Goal: Task Accomplishment & Management: Use online tool/utility

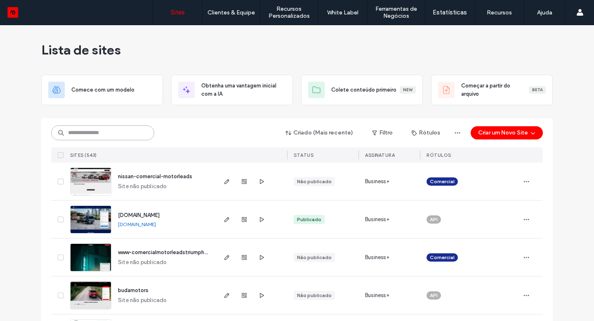
click at [97, 137] on input at bounding box center [102, 132] width 103 height 15
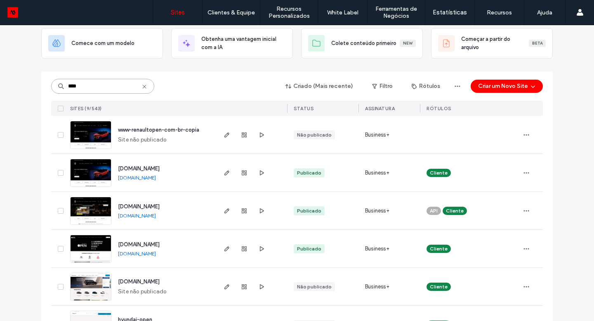
scroll to position [193, 0]
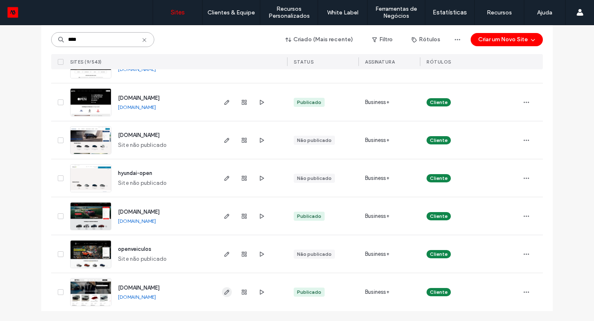
type input "****"
click at [224, 293] on use "button" at bounding box center [226, 292] width 5 height 5
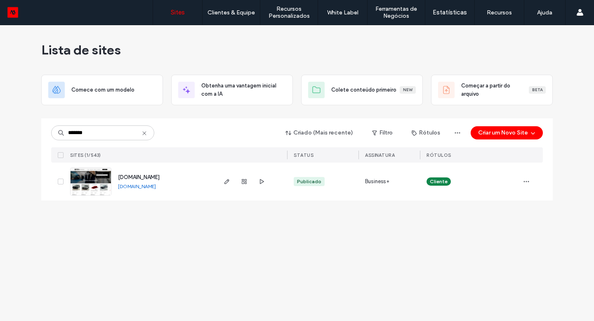
type input "*******"
click at [233, 182] on div at bounding box center [244, 182] width 45 height 38
click at [225, 186] on div at bounding box center [244, 182] width 45 height 38
click at [226, 184] on icon "button" at bounding box center [227, 181] width 7 height 7
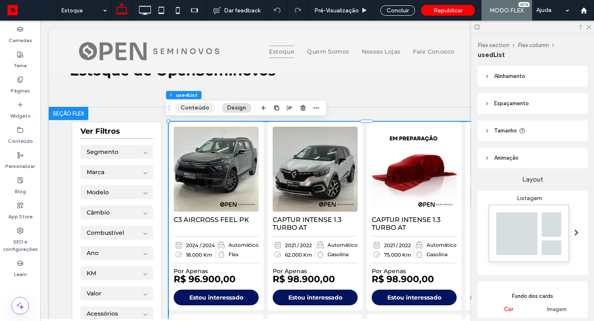
click at [203, 104] on button "Conteúdo" at bounding box center [195, 108] width 40 height 10
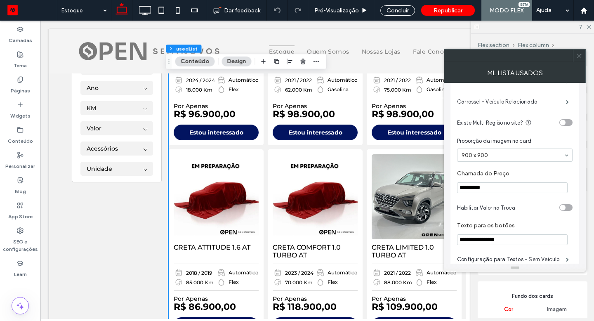
scroll to position [323, 0]
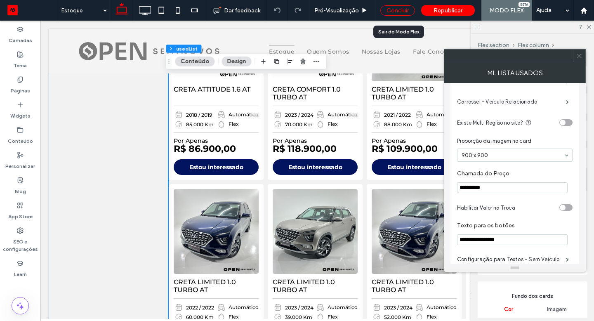
click at [391, 11] on div "Concluir" at bounding box center [397, 10] width 35 height 10
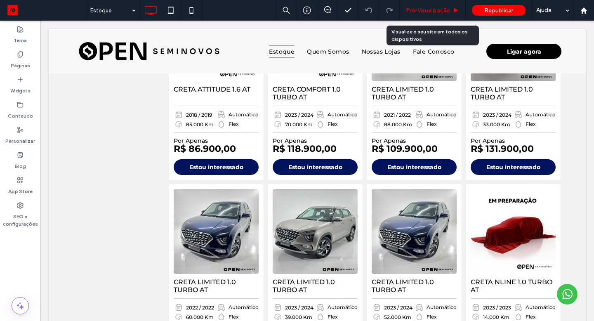
click at [413, 11] on span "Pré-Visualizaçāo" at bounding box center [428, 10] width 45 height 7
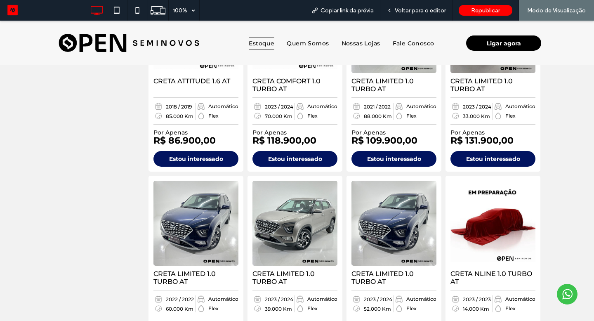
click at [176, 44] on img at bounding box center [129, 43] width 165 height 45
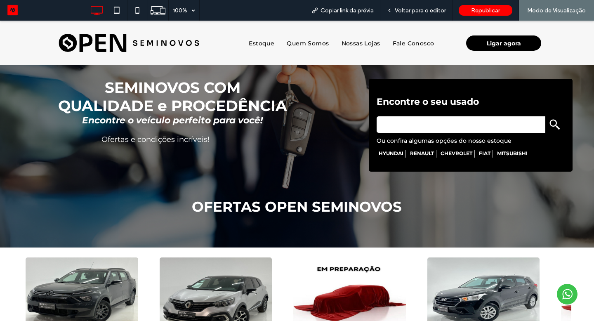
scroll to position [111, 0]
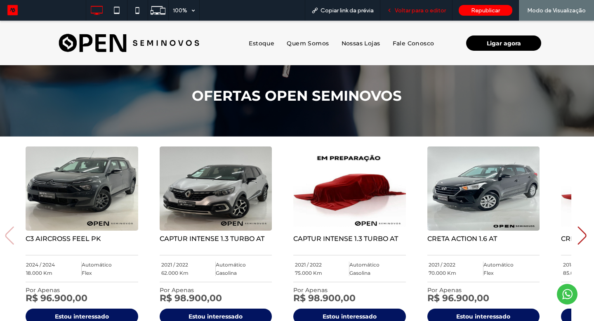
click at [422, 8] on span "Voltar para o editor" at bounding box center [420, 10] width 51 height 7
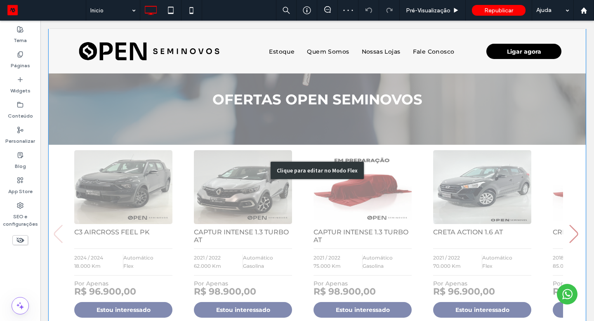
click at [308, 201] on div "Clique para editar no Modo Flex" at bounding box center [317, 170] width 537 height 505
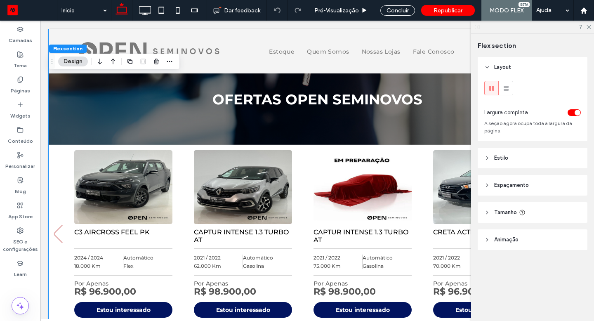
click at [303, 207] on div "C3 AIRCROSS FEEL PK 2024 / 2024 18.000 Km Automático Flex Por Apenas R$ 96.900,…" at bounding box center [305, 233] width 473 height 177
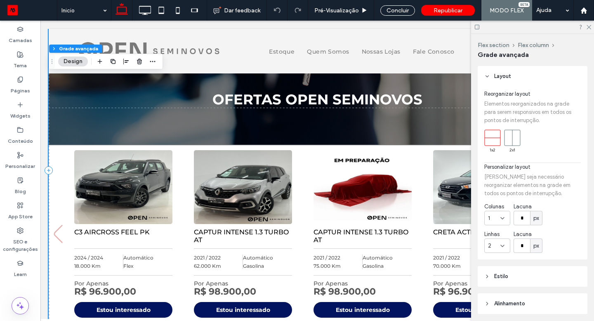
click at [239, 231] on h5 "CAPTUR INTENSE 1.3 TURBO AT" at bounding box center [243, 236] width 98 height 16
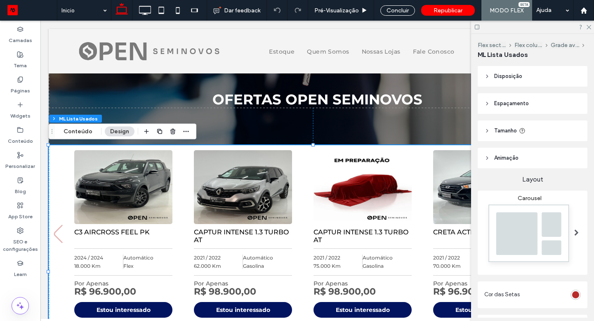
click at [70, 137] on div "Flex section Flex column Grade avançada ML Lista Usados Conteúdo Design" at bounding box center [123, 132] width 148 height 16
click at [75, 130] on button "Conteúdo" at bounding box center [78, 132] width 40 height 10
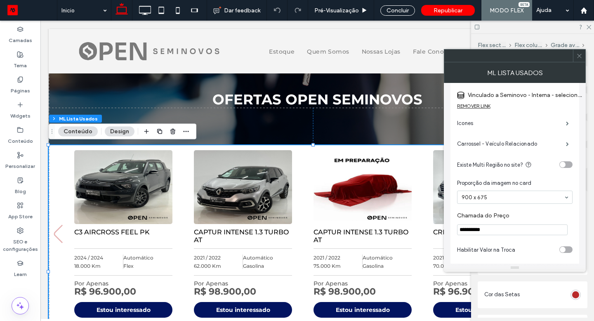
scroll to position [178, 0]
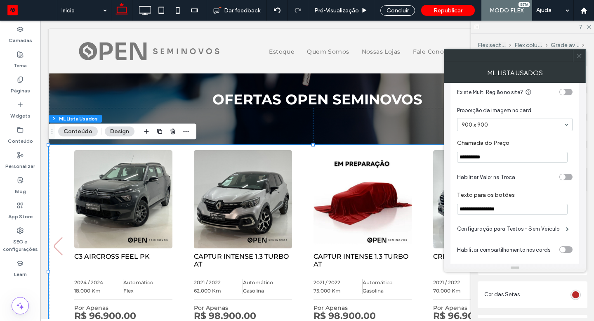
click at [533, 131] on div "900 x 900" at bounding box center [514, 124] width 115 height 13
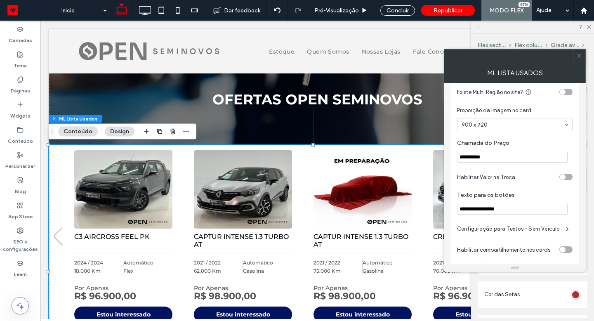
click at [503, 127] on input at bounding box center [513, 125] width 102 height 6
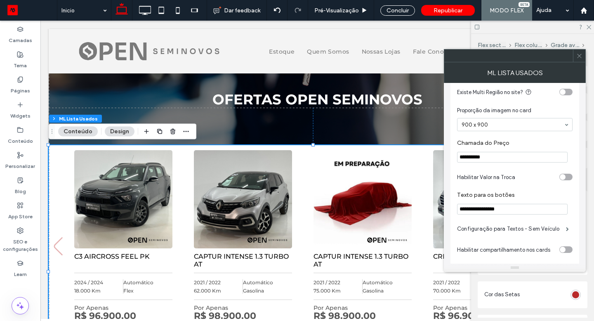
click at [584, 57] on div at bounding box center [579, 55] width 12 height 12
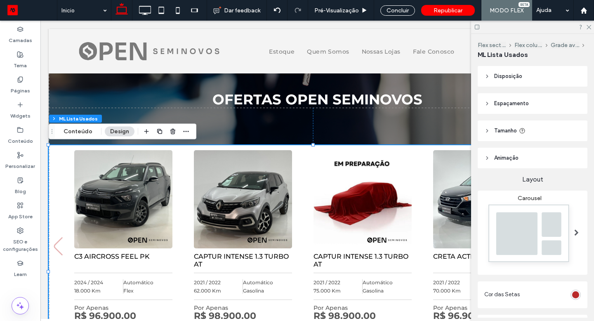
click at [593, 26] on div at bounding box center [532, 27] width 123 height 13
click at [590, 26] on use at bounding box center [589, 27] width 5 height 5
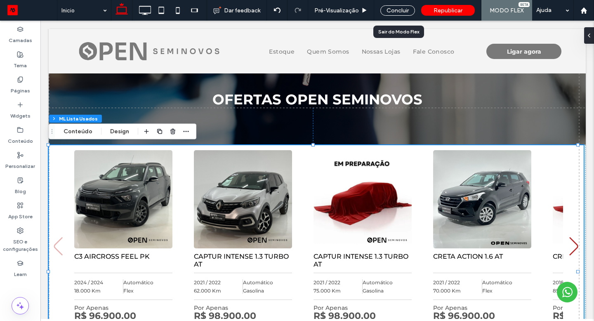
click at [387, 2] on div "Concluir" at bounding box center [397, 10] width 47 height 21
click at [388, 6] on div "Concluir" at bounding box center [397, 10] width 35 height 10
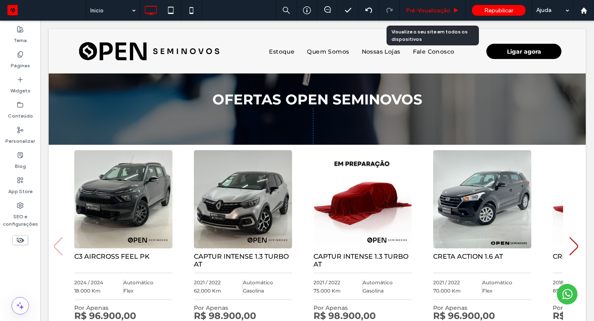
click at [412, 14] on div "Pré-Visualizaçāo" at bounding box center [433, 10] width 66 height 21
click at [431, 13] on span "Pré-Visualizaçāo" at bounding box center [428, 10] width 45 height 7
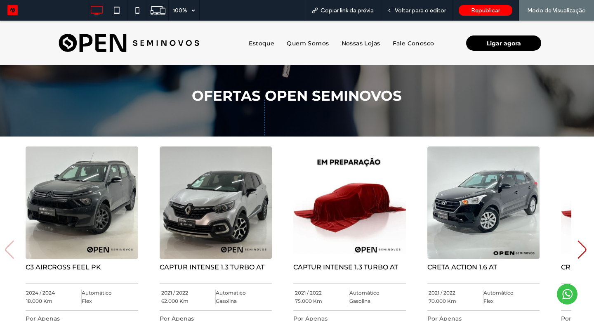
click at [580, 254] on icon "Next slide" at bounding box center [582, 249] width 11 height 18
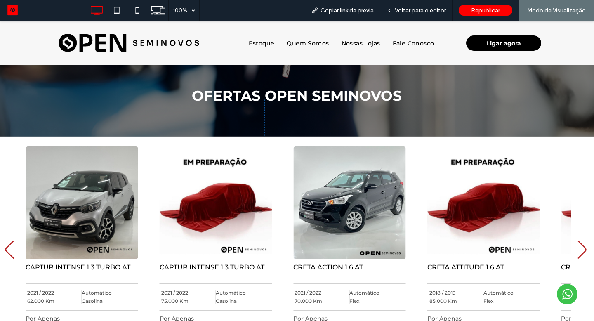
click at [579, 253] on icon "Next slide" at bounding box center [582, 249] width 11 height 18
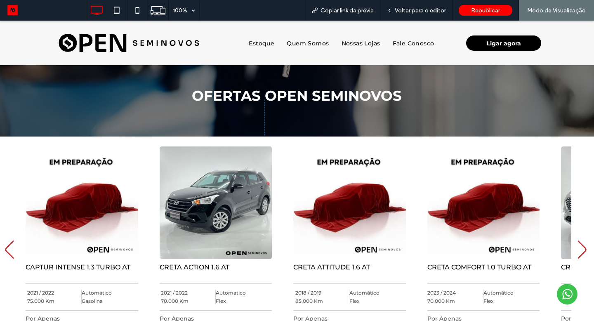
click at [579, 253] on icon "Next slide" at bounding box center [582, 249] width 11 height 18
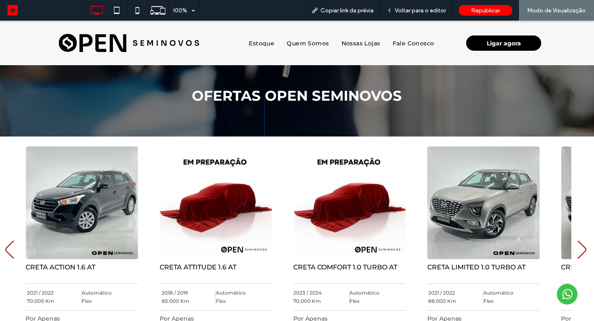
click at [579, 253] on icon "Next slide" at bounding box center [582, 249] width 11 height 18
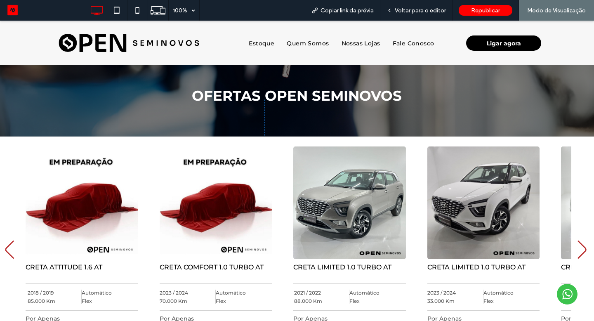
click at [579, 253] on icon "Next slide" at bounding box center [582, 249] width 11 height 18
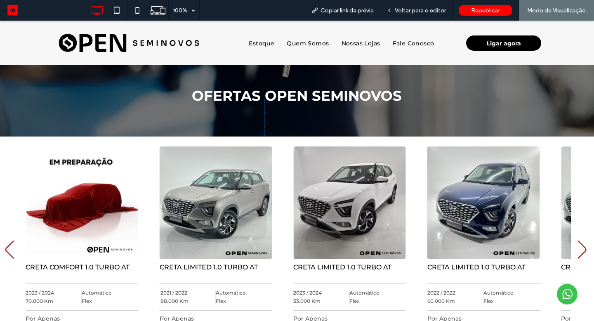
click at [579, 253] on icon "Next slide" at bounding box center [582, 249] width 11 height 18
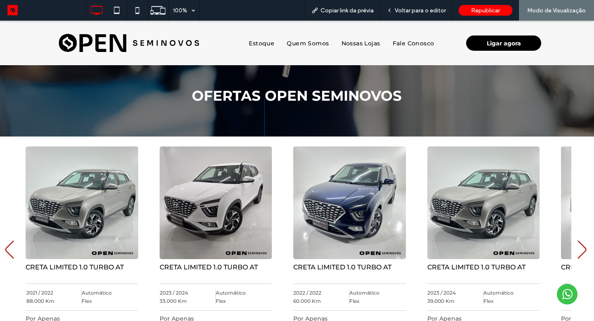
click at [579, 253] on icon "Next slide" at bounding box center [582, 249] width 11 height 18
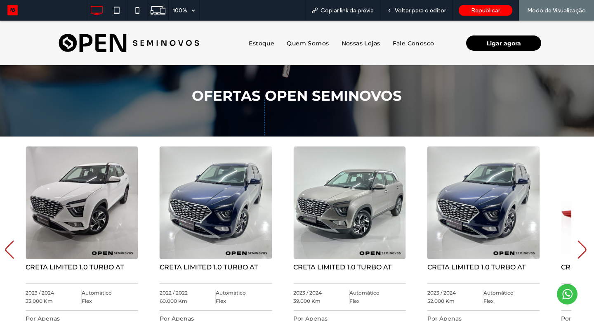
click at [579, 253] on icon "Next slide" at bounding box center [582, 249] width 11 height 18
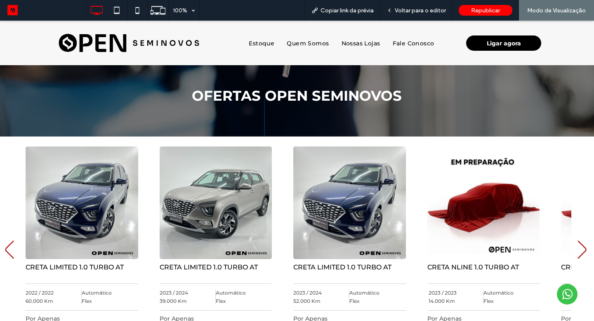
click at [579, 253] on icon "Next slide" at bounding box center [582, 249] width 11 height 18
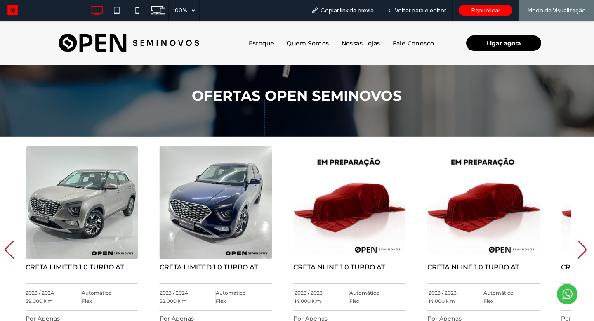
click at [579, 253] on icon "Next slide" at bounding box center [582, 249] width 11 height 18
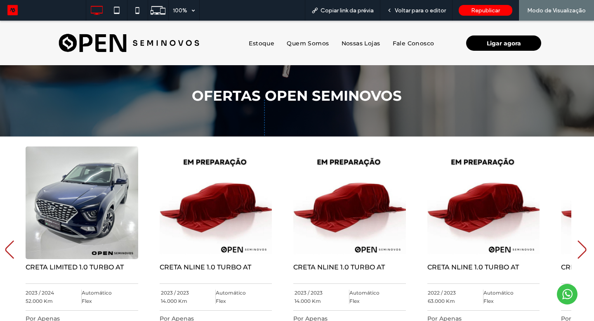
click at [579, 253] on icon "Next slide" at bounding box center [582, 249] width 11 height 18
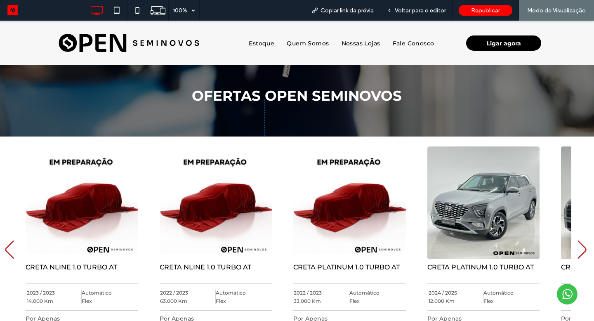
click at [579, 253] on icon "Next slide" at bounding box center [582, 249] width 11 height 18
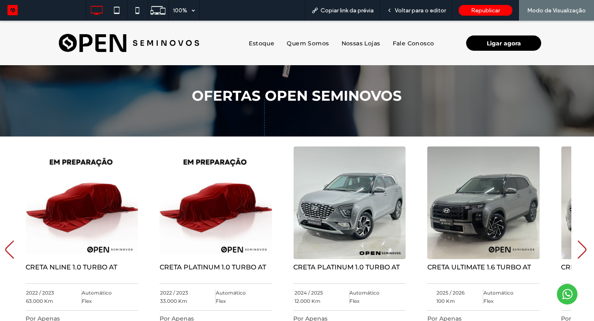
click at [579, 253] on icon "Next slide" at bounding box center [582, 249] width 11 height 18
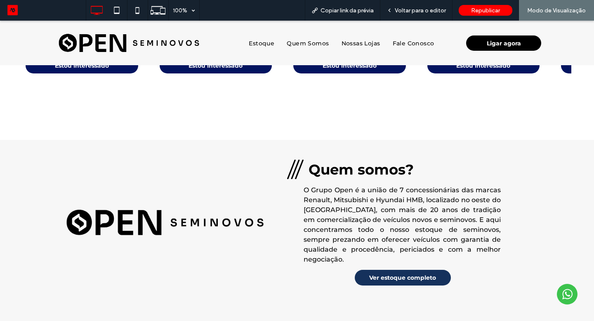
scroll to position [503, 0]
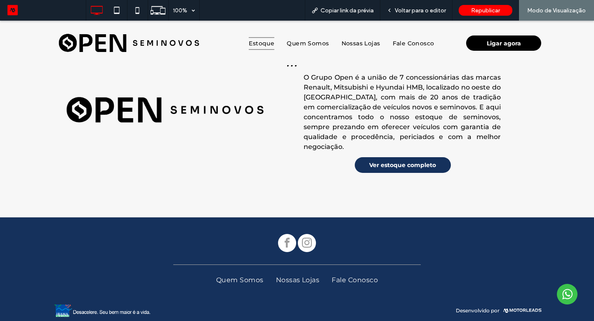
click at [261, 42] on span "Estoque" at bounding box center [262, 43] width 26 height 13
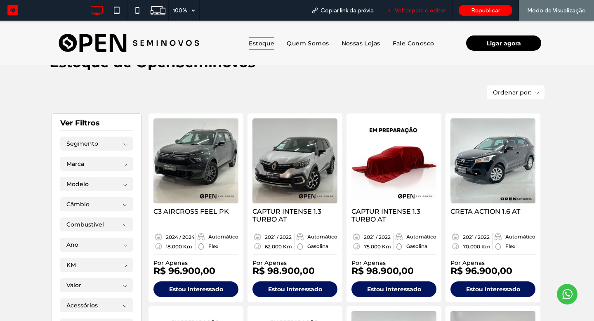
click at [433, 9] on span "Voltar para o editor" at bounding box center [420, 10] width 51 height 7
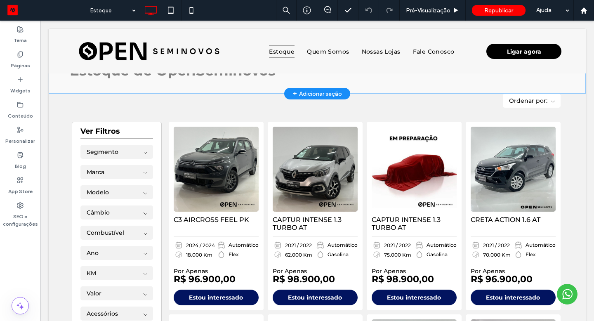
click at [94, 86] on div "Clique para editar no Modo Flex" at bounding box center [317, 61] width 537 height 65
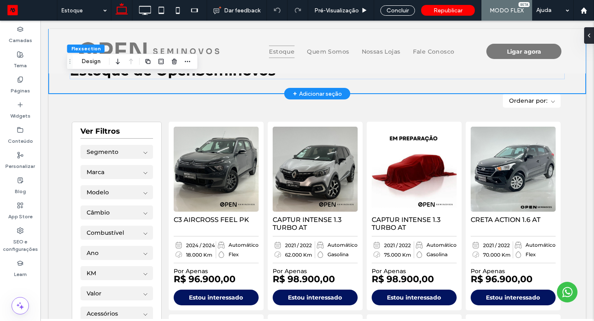
click at [94, 86] on div "Estoque de Open ﻿ Seminovos" at bounding box center [317, 61] width 495 height 65
click at [92, 64] on button "Design" at bounding box center [91, 62] width 30 height 10
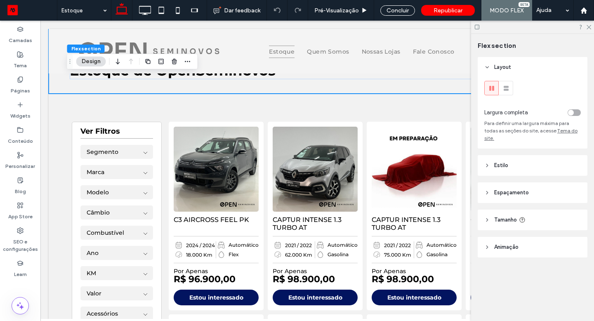
click at [499, 188] on span "Espaçamento" at bounding box center [511, 192] width 35 height 8
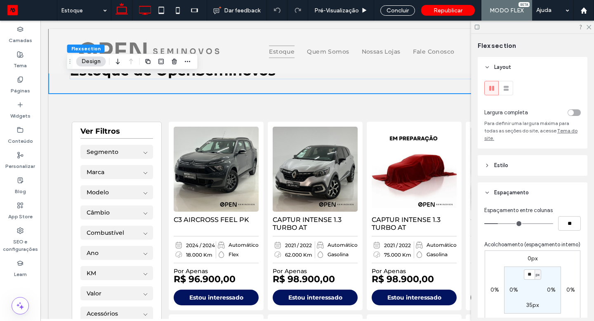
click at [151, 9] on icon at bounding box center [145, 10] width 16 height 16
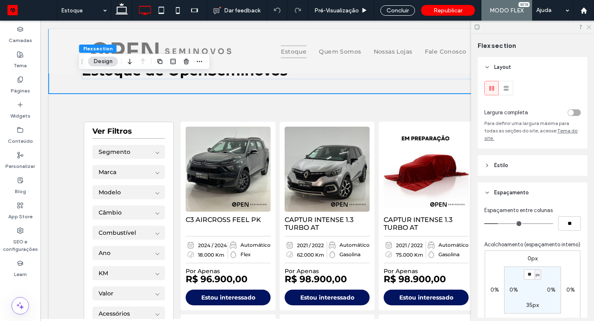
click at [586, 26] on div at bounding box center [532, 27] width 123 height 13
click at [588, 27] on use at bounding box center [589, 27] width 5 height 5
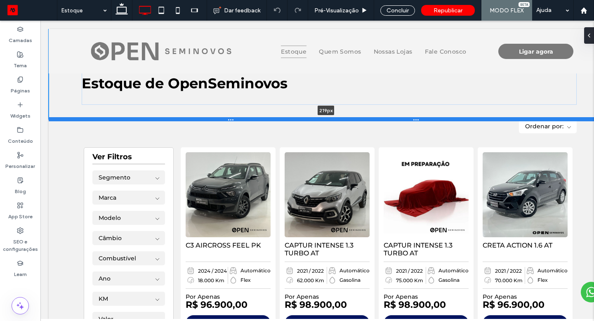
drag, startPoint x: 120, startPoint y: 94, endPoint x: 115, endPoint y: 120, distance: 26.5
click at [115, 120] on div at bounding box center [326, 119] width 555 height 4
type input "***"
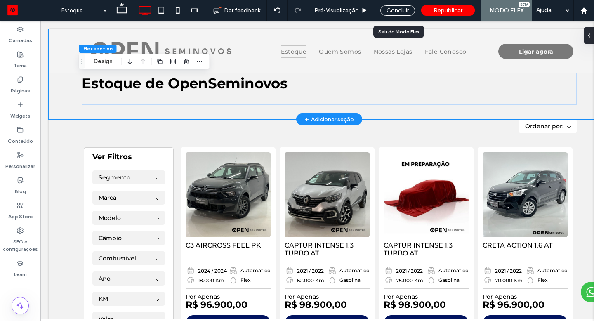
click at [402, 3] on div "Concluir" at bounding box center [397, 10] width 47 height 21
click at [403, 7] on div "Concluir" at bounding box center [397, 10] width 35 height 10
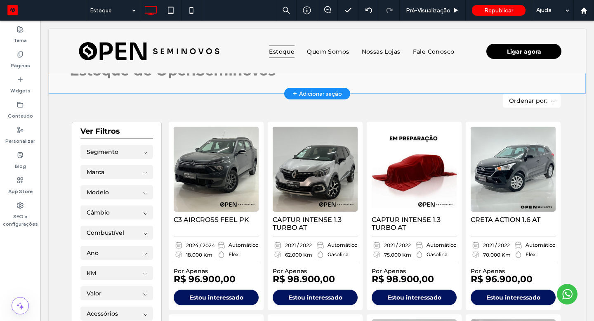
click at [180, 80] on div "Clique para editar no Modo Flex" at bounding box center [317, 61] width 537 height 65
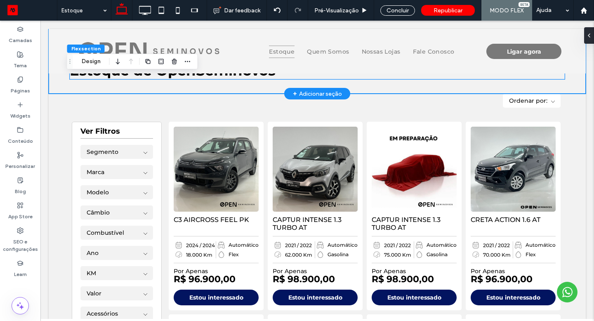
click at [182, 77] on span "Estoque de Open ﻿ Seminovos" at bounding box center [173, 70] width 206 height 17
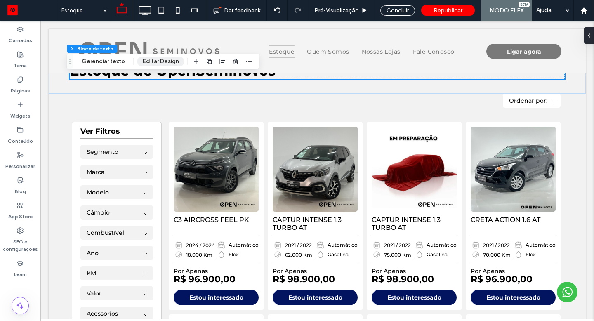
click at [153, 64] on button "Editar Design" at bounding box center [160, 62] width 47 height 10
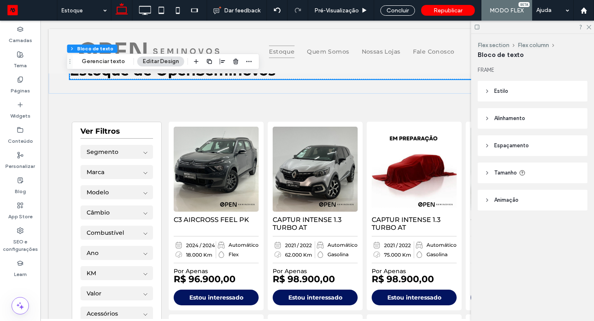
click at [513, 147] on span "Espaçamento" at bounding box center [511, 145] width 35 height 8
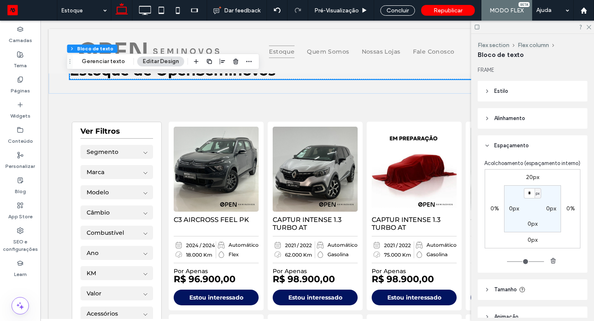
click at [530, 181] on label "20px" at bounding box center [532, 177] width 13 height 7
type input "**"
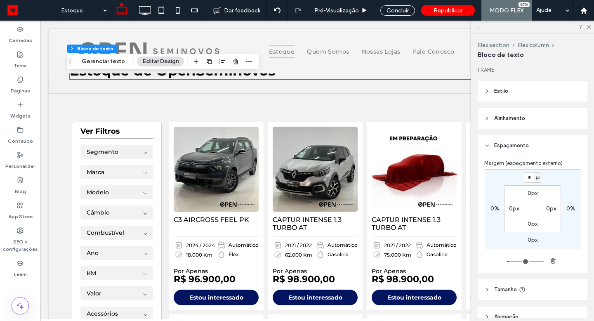
type input "*"
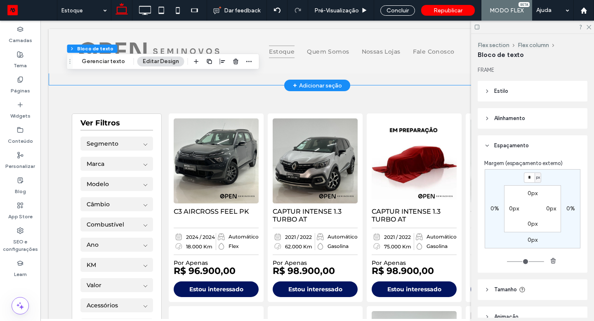
click at [57, 80] on div "Estoque de Open ﻿ Seminovos" at bounding box center [317, 57] width 537 height 57
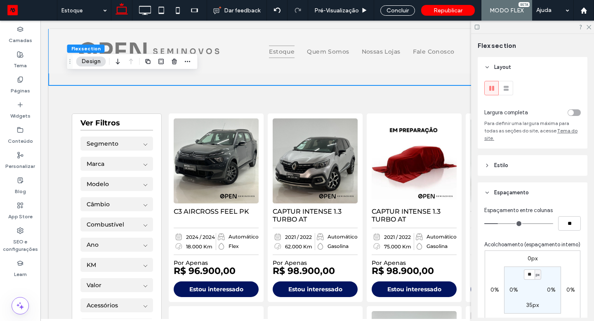
click at [531, 262] on label "0px" at bounding box center [533, 258] width 10 height 7
type input "*"
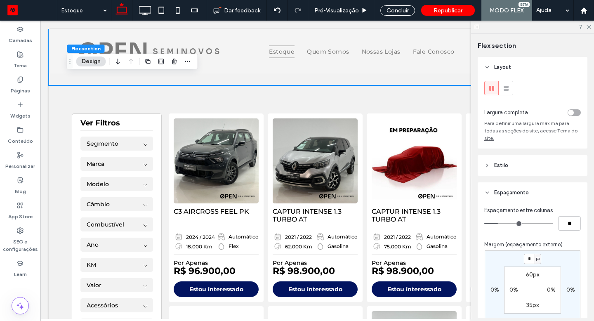
type input "*"
type input "**"
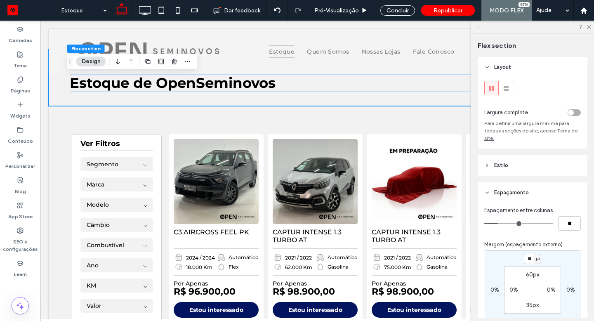
type input "*"
type input "**"
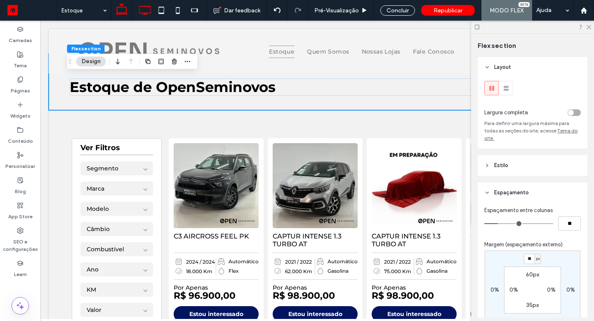
click at [146, 16] on icon at bounding box center [145, 10] width 16 height 16
type input "***"
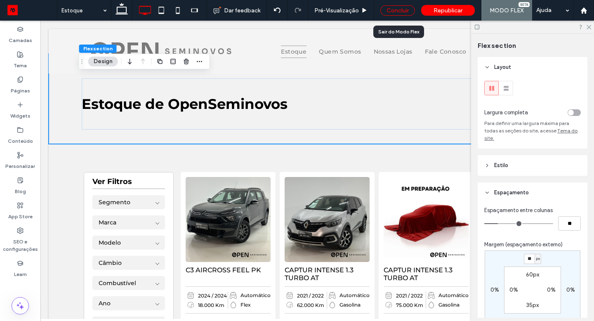
click at [400, 11] on div "Concluir" at bounding box center [397, 10] width 35 height 10
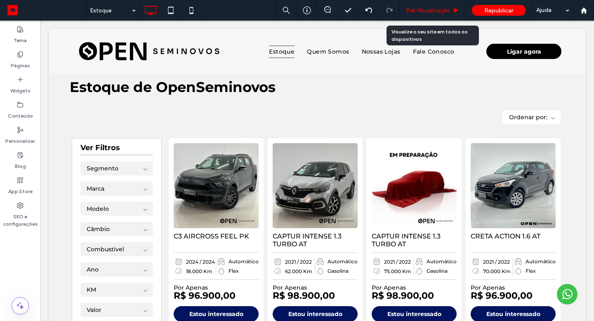
click at [419, 11] on span "Pré-Visualizaçāo" at bounding box center [428, 10] width 45 height 7
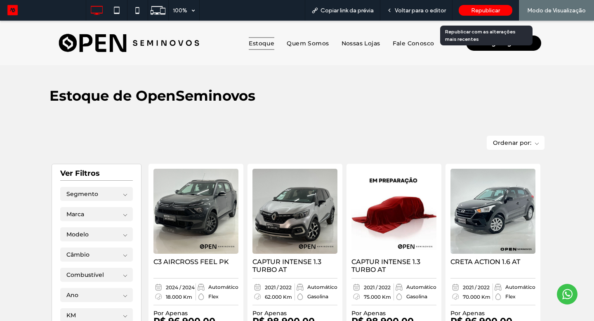
click at [480, 5] on div "Republicar" at bounding box center [486, 10] width 54 height 11
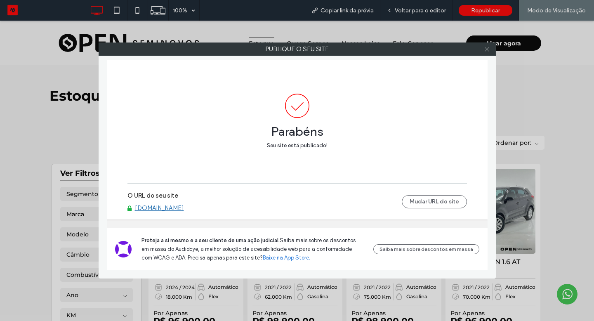
click at [487, 46] on icon at bounding box center [487, 49] width 6 height 6
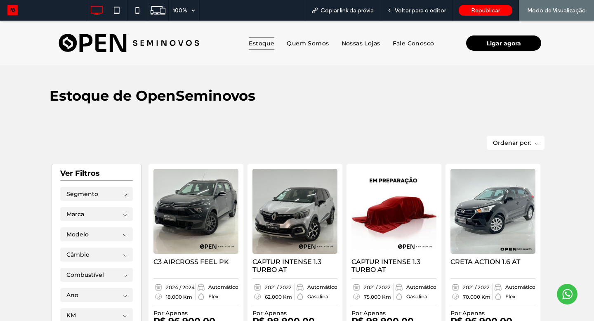
click at [71, 54] on img at bounding box center [129, 43] width 165 height 45
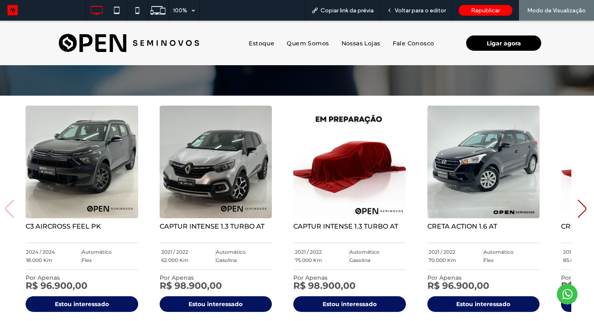
scroll to position [152, 0]
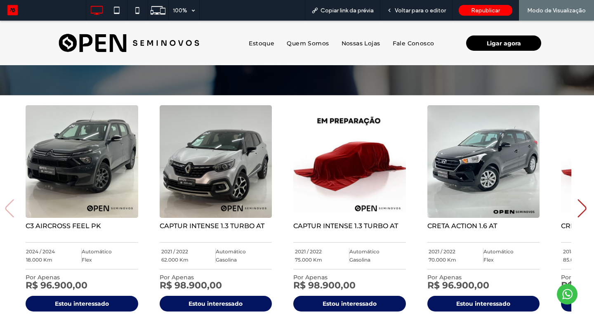
click at [577, 210] on icon "Next slide" at bounding box center [582, 208] width 11 height 18
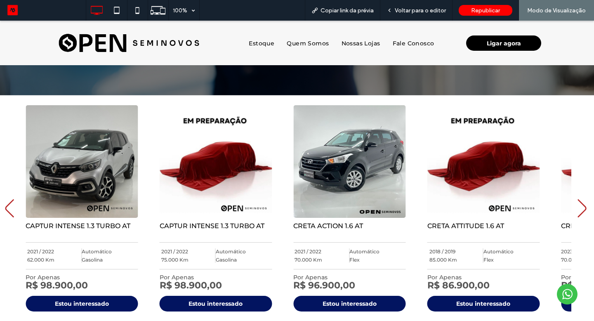
click at [577, 210] on icon "Next slide" at bounding box center [582, 208] width 11 height 18
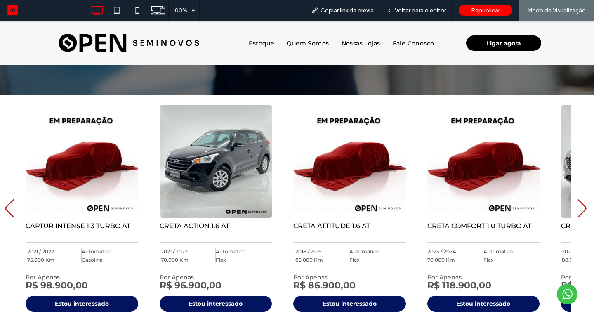
click at [577, 210] on icon "Next slide" at bounding box center [582, 208] width 11 height 18
click at [577, 211] on icon "Next slide" at bounding box center [582, 208] width 11 height 18
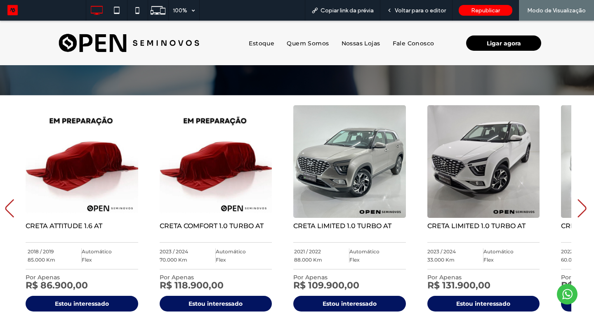
click at [577, 211] on icon "Next slide" at bounding box center [582, 208] width 11 height 18
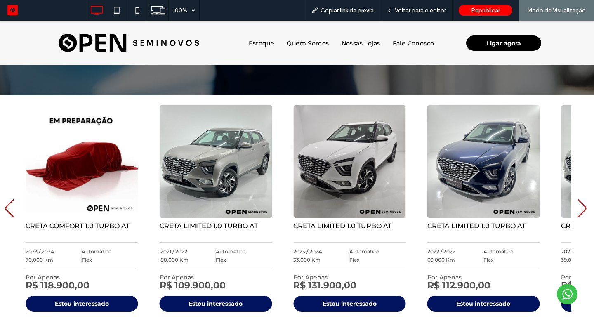
click at [577, 211] on icon "Next slide" at bounding box center [582, 208] width 11 height 18
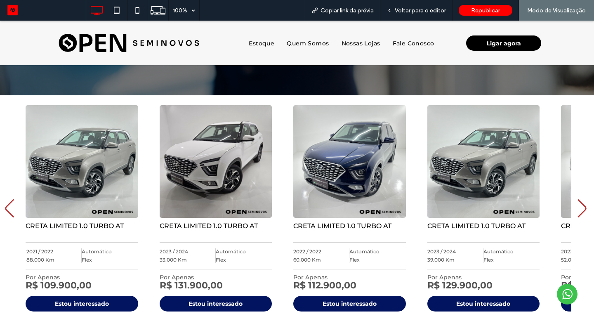
click at [577, 214] on icon "Next slide" at bounding box center [582, 208] width 11 height 18
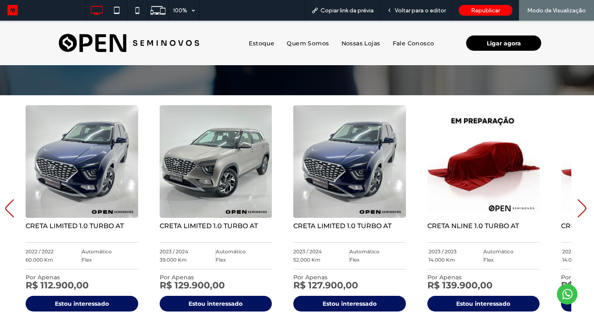
click at [577, 211] on icon "Next slide" at bounding box center [582, 208] width 11 height 18
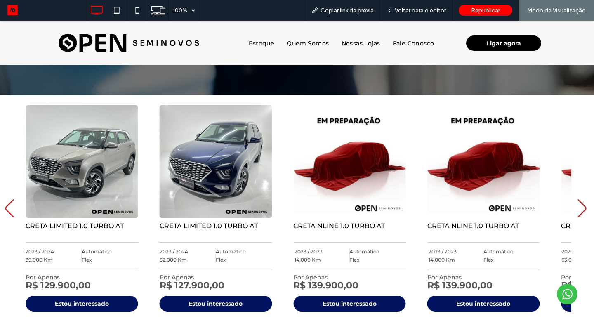
click at [577, 211] on icon "Next slide" at bounding box center [582, 208] width 11 height 18
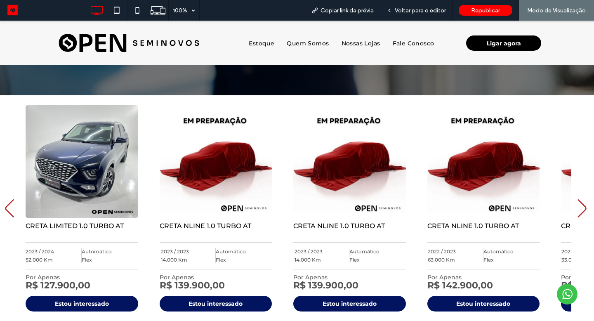
click at [577, 211] on icon "Next slide" at bounding box center [582, 208] width 11 height 18
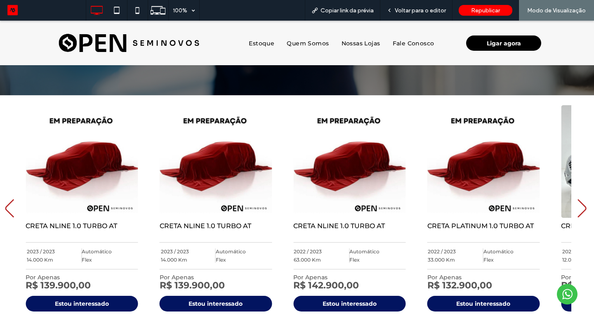
click at [577, 211] on icon "Next slide" at bounding box center [582, 208] width 11 height 18
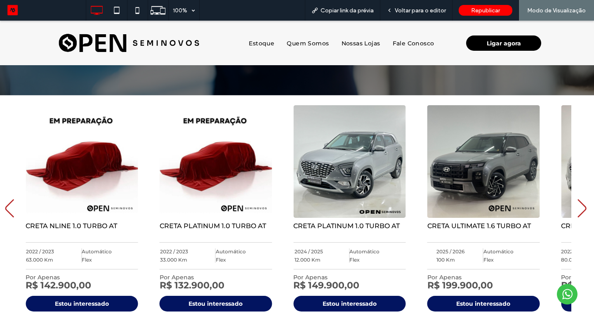
click at [577, 211] on icon "Next slide" at bounding box center [582, 208] width 11 height 18
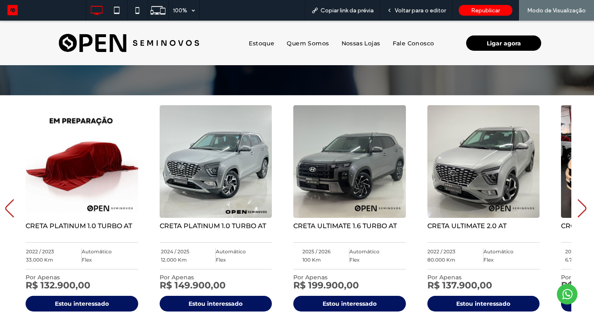
click at [577, 211] on icon "Next slide" at bounding box center [582, 208] width 11 height 18
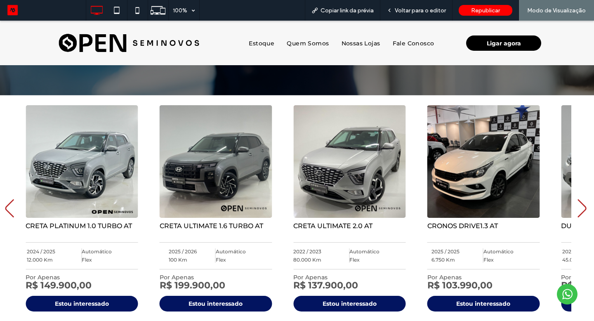
click at [570, 211] on div at bounding box center [296, 208] width 592 height 216
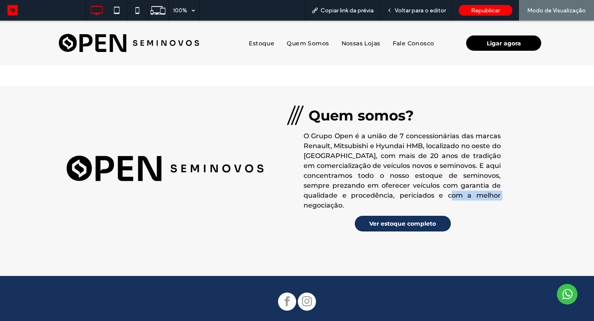
drag, startPoint x: 584, startPoint y: 201, endPoint x: 585, endPoint y: 196, distance: 5.0
click at [585, 196] on div "Quem somos? O Grupo Open é a união de 7 concessionárias das marcas Renault, Mit…" at bounding box center [297, 181] width 594 height 190
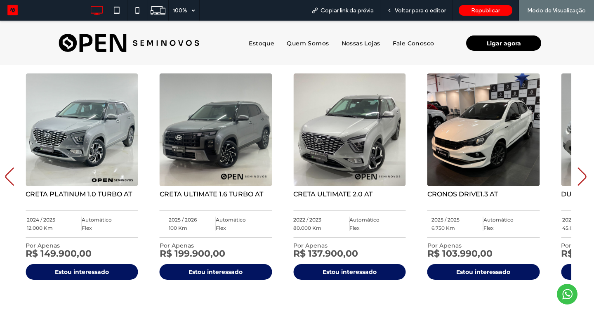
scroll to position [183, 0]
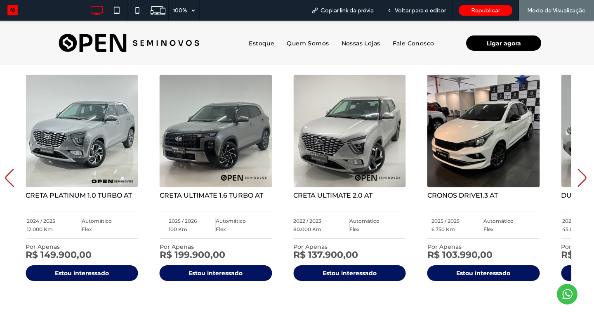
click at [577, 170] on icon "Next slide" at bounding box center [582, 178] width 11 height 18
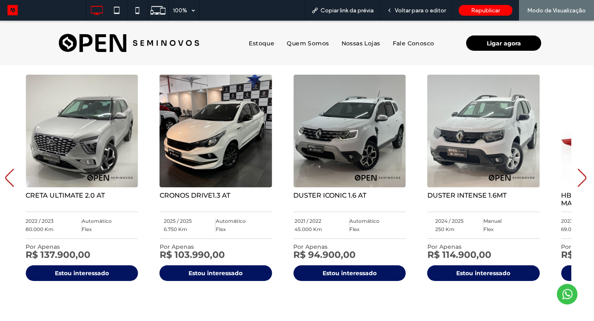
click at [577, 170] on icon "Next slide" at bounding box center [582, 178] width 11 height 18
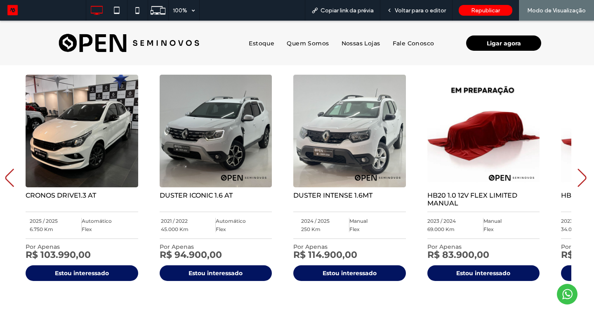
click at [577, 170] on icon "Next slide" at bounding box center [582, 178] width 11 height 18
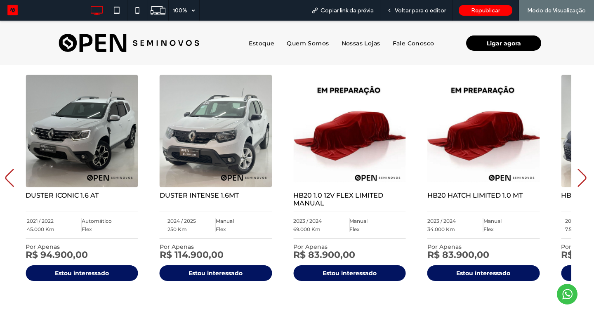
click at [577, 170] on icon "Next slide" at bounding box center [582, 178] width 11 height 18
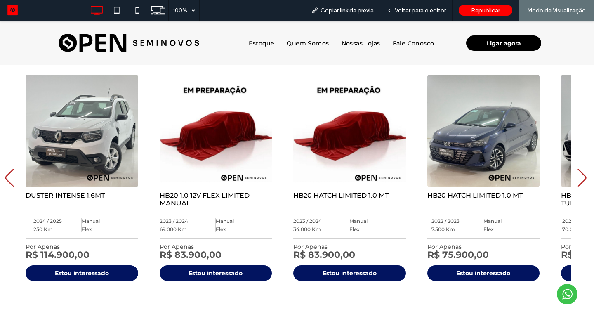
click at [577, 170] on icon "Next slide" at bounding box center [582, 178] width 11 height 18
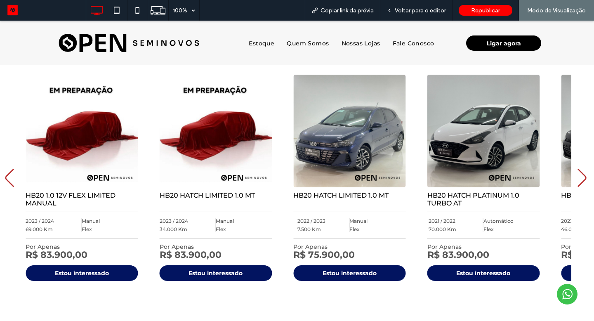
click at [577, 170] on icon "Next slide" at bounding box center [582, 178] width 11 height 18
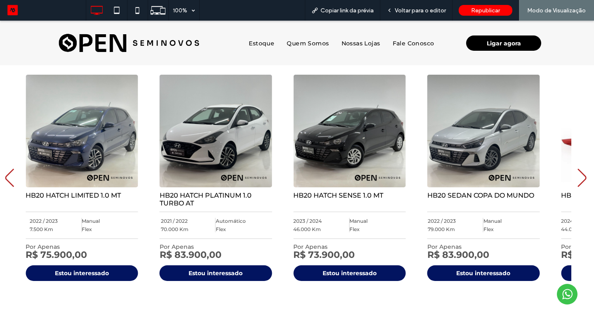
click at [577, 170] on icon "Next slide" at bounding box center [582, 178] width 11 height 18
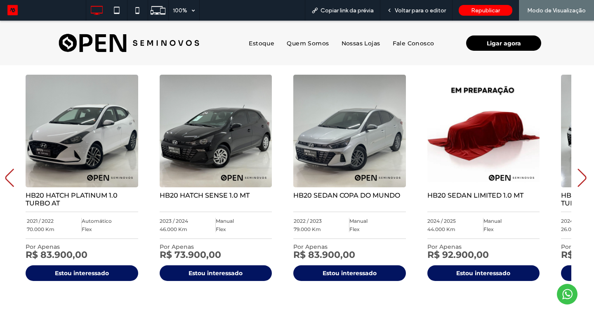
click at [577, 170] on icon "Next slide" at bounding box center [582, 178] width 11 height 18
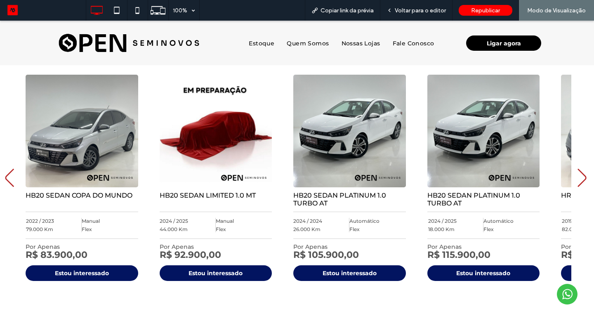
click at [577, 170] on icon "Next slide" at bounding box center [582, 178] width 11 height 18
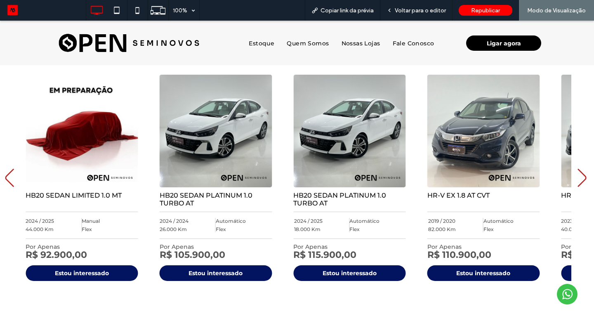
click at [577, 170] on icon "Next slide" at bounding box center [582, 178] width 11 height 18
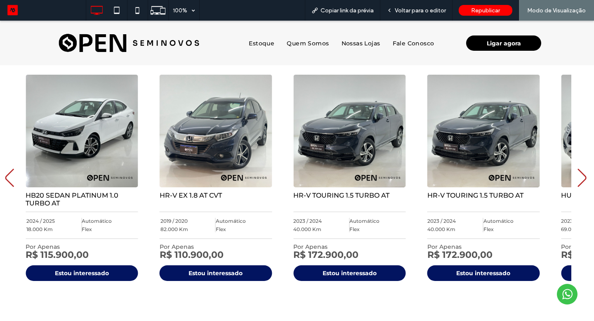
click at [577, 170] on icon "Next slide" at bounding box center [582, 178] width 11 height 18
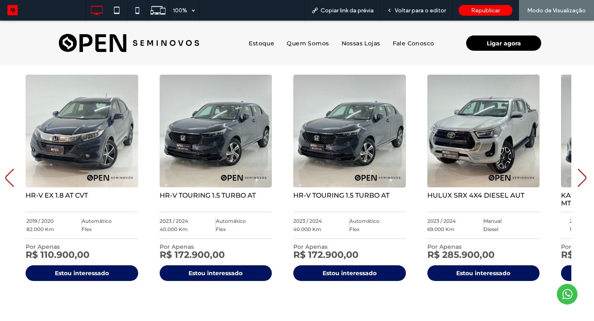
click at [577, 170] on icon "Next slide" at bounding box center [582, 178] width 11 height 18
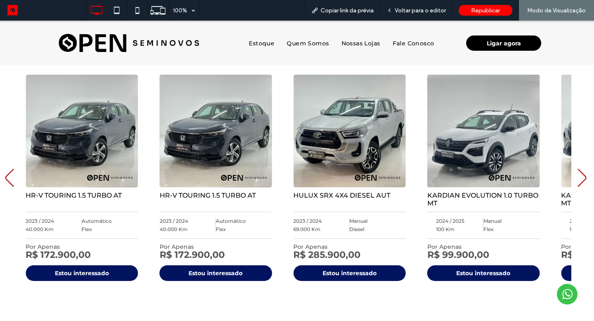
click at [577, 170] on icon "Next slide" at bounding box center [582, 178] width 11 height 18
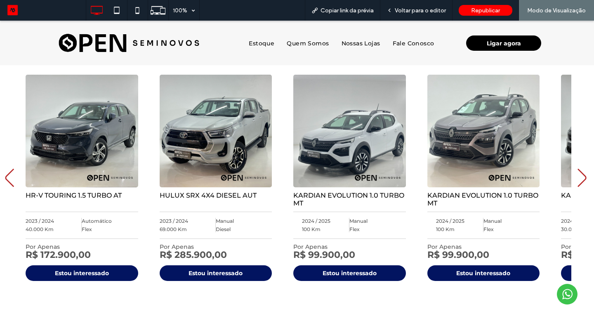
click at [577, 170] on icon "Next slide" at bounding box center [582, 178] width 11 height 18
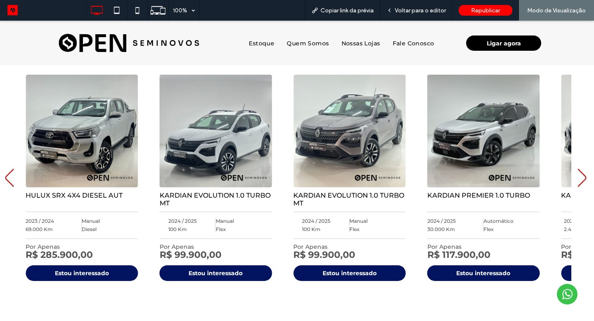
click at [577, 170] on icon "Next slide" at bounding box center [582, 178] width 11 height 18
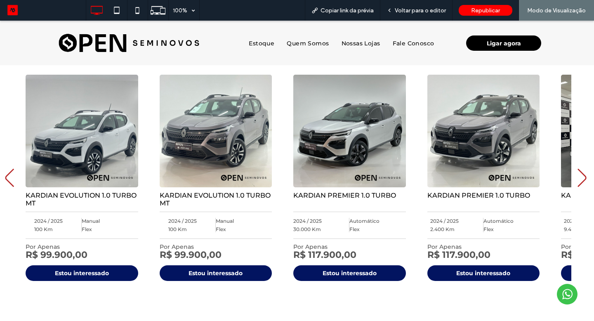
click at [577, 170] on icon "Next slide" at bounding box center [582, 178] width 11 height 18
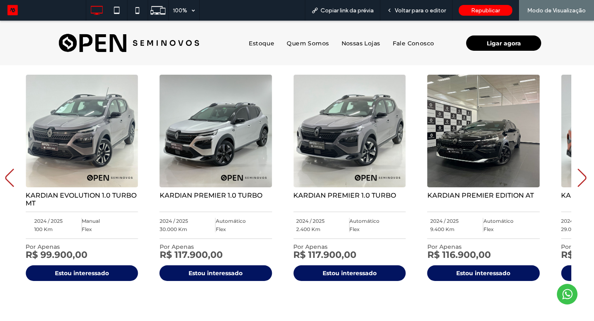
click at [577, 170] on icon "Next slide" at bounding box center [582, 178] width 11 height 18
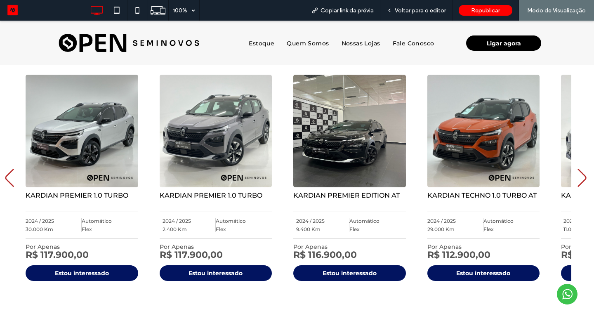
click at [577, 170] on icon "Next slide" at bounding box center [582, 178] width 11 height 18
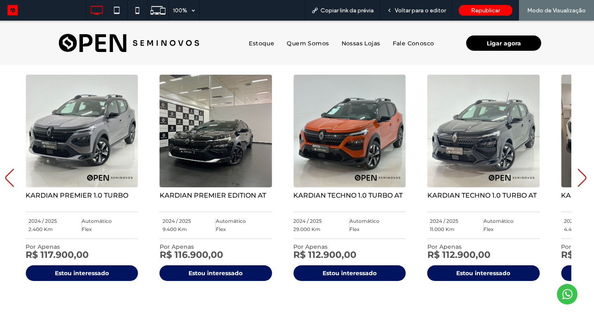
click at [579, 173] on icon "Next slide" at bounding box center [582, 178] width 11 height 18
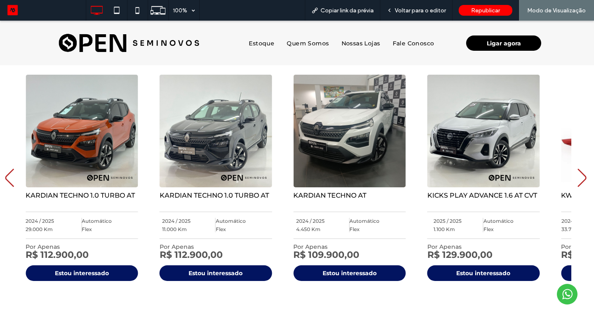
click at [579, 173] on icon "Next slide" at bounding box center [582, 178] width 11 height 18
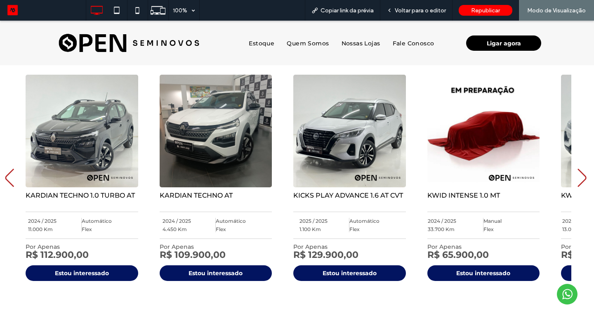
click at [579, 173] on icon "Next slide" at bounding box center [582, 178] width 11 height 18
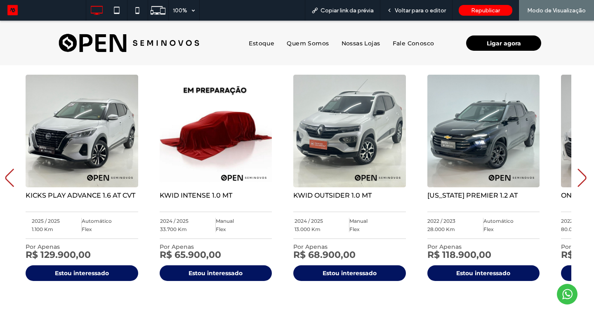
click at [579, 173] on icon "Next slide" at bounding box center [582, 178] width 11 height 18
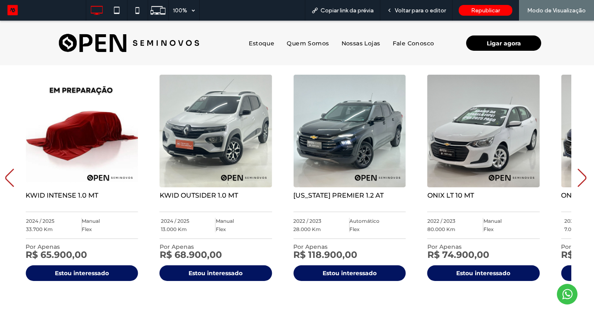
click at [579, 173] on icon "Next slide" at bounding box center [582, 178] width 11 height 18
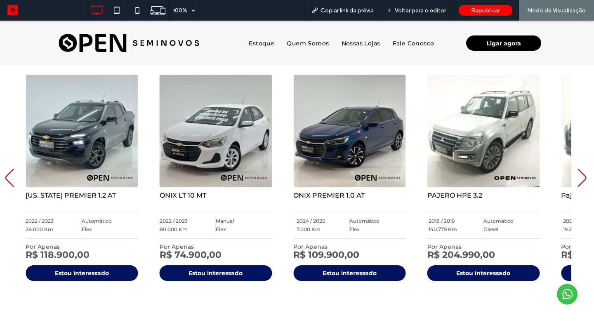
click at [579, 173] on icon "Next slide" at bounding box center [582, 178] width 11 height 18
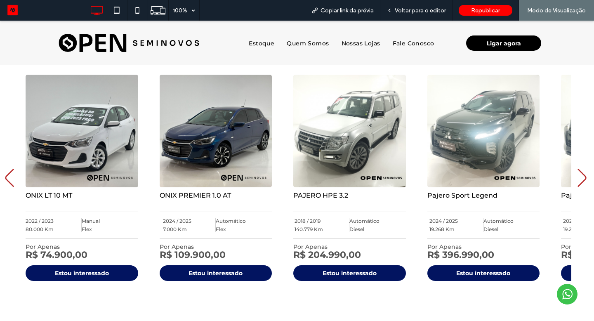
click at [579, 173] on icon "Next slide" at bounding box center [582, 178] width 11 height 18
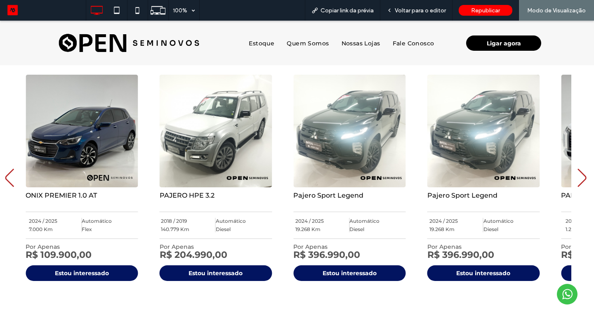
click at [579, 173] on icon "Next slide" at bounding box center [582, 178] width 11 height 18
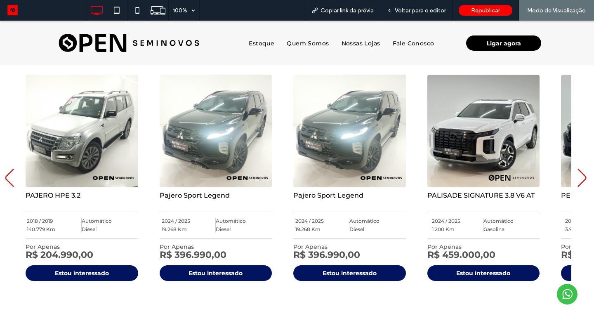
click at [579, 173] on icon "Next slide" at bounding box center [582, 178] width 11 height 18
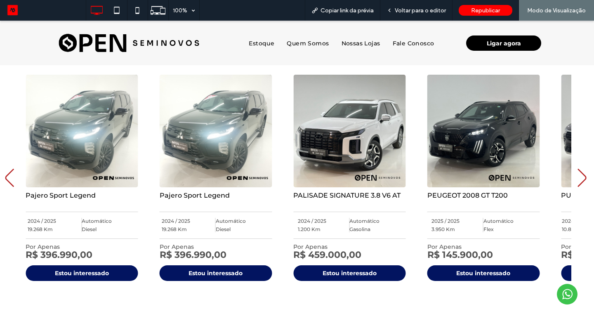
click at [577, 177] on icon "Next slide" at bounding box center [582, 178] width 11 height 18
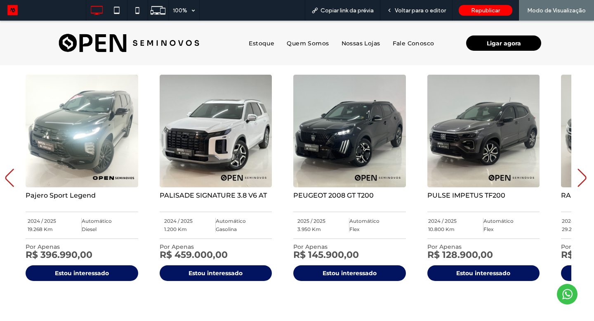
click at [577, 177] on icon "Next slide" at bounding box center [582, 178] width 11 height 18
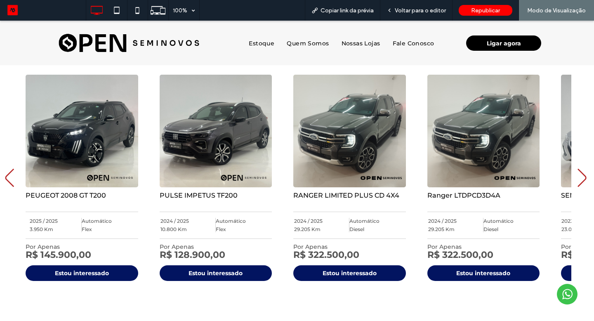
click at [577, 177] on icon "Next slide" at bounding box center [582, 178] width 11 height 18
